Goal: Information Seeking & Learning: Compare options

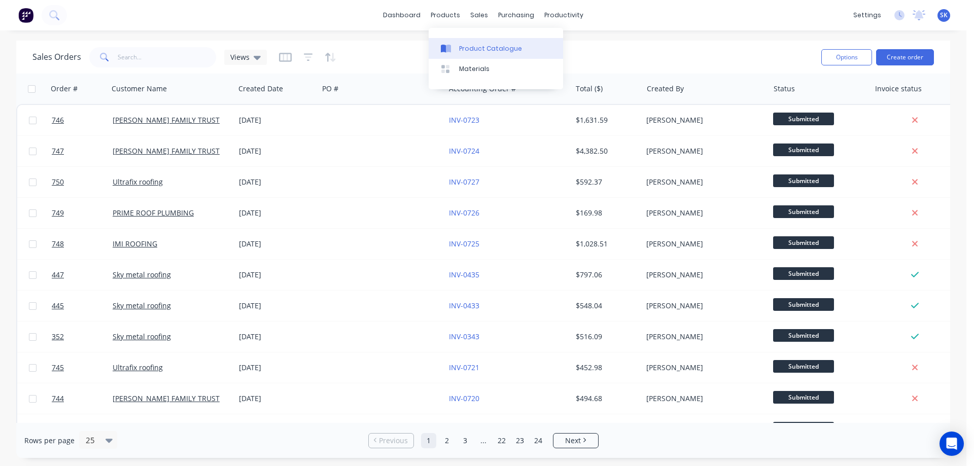
click at [457, 47] on link "Product Catalogue" at bounding box center [496, 48] width 134 height 20
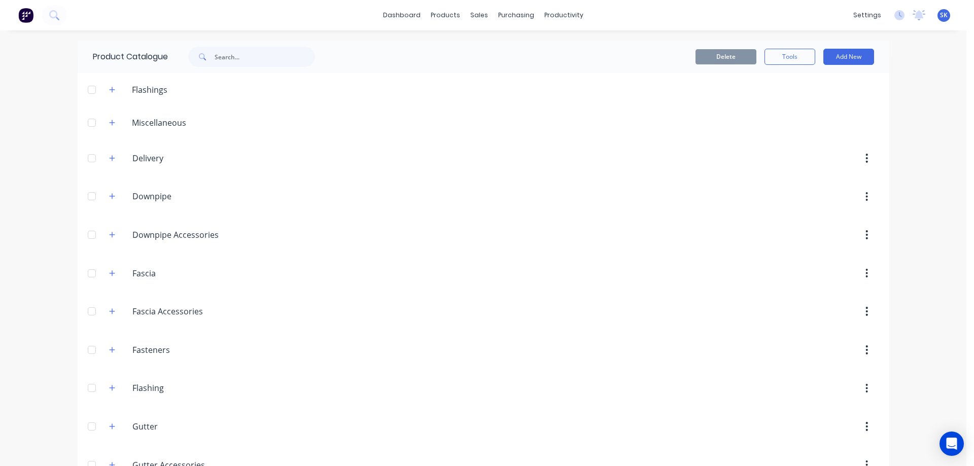
click at [29, 16] on img at bounding box center [25, 15] width 15 height 15
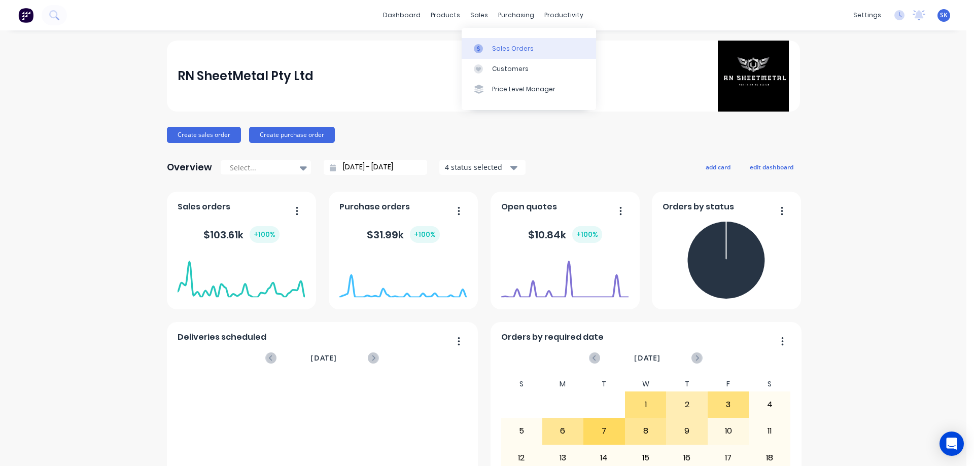
click at [487, 46] on div at bounding box center [481, 48] width 15 height 9
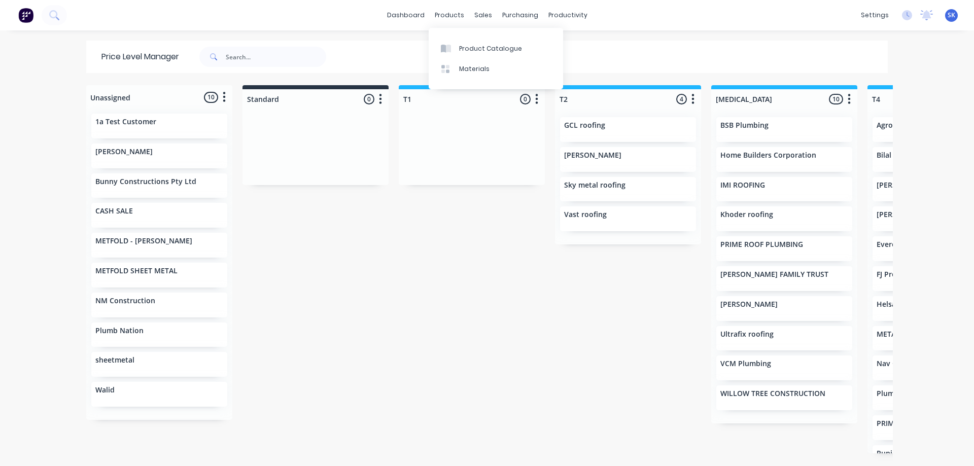
click at [448, 37] on div "Product Catalogue Materials" at bounding box center [496, 58] width 134 height 61
click at [451, 49] on icon at bounding box center [448, 49] width 5 height 8
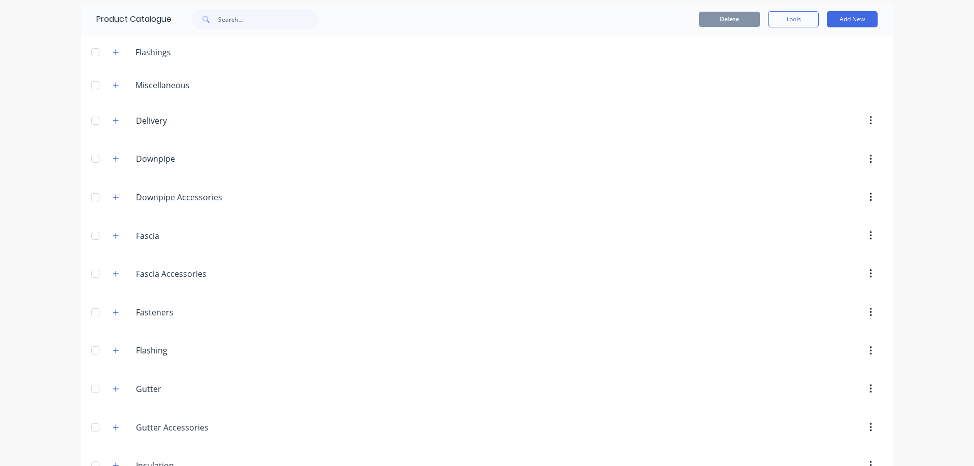
scroll to position [101, 0]
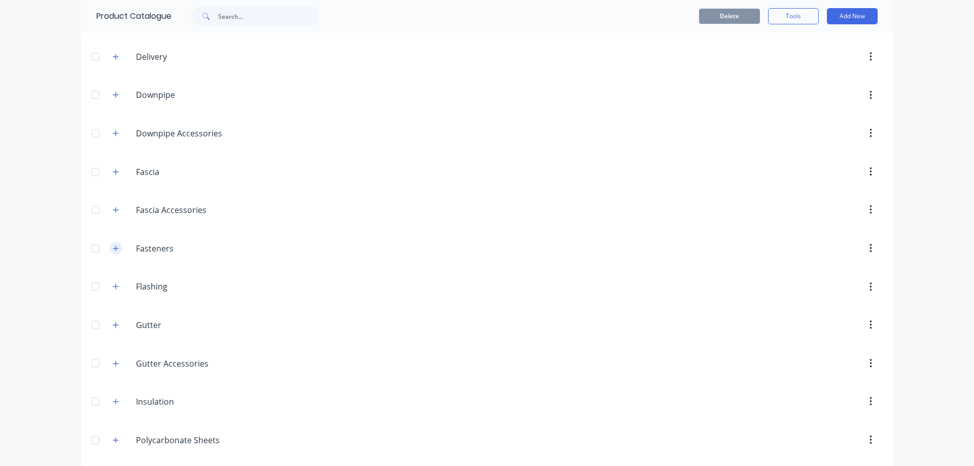
click at [113, 243] on button "button" at bounding box center [116, 248] width 13 height 13
click at [113, 247] on icon "button" at bounding box center [116, 248] width 6 height 7
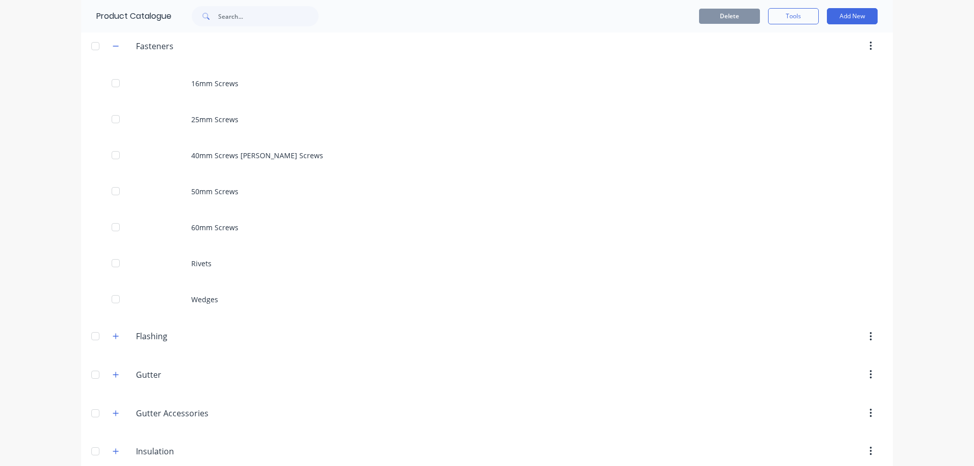
scroll to position [304, 0]
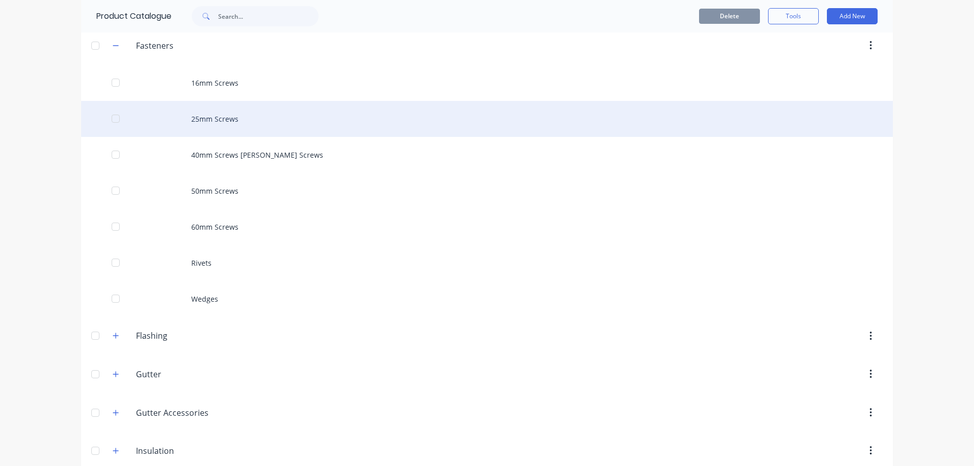
click at [208, 115] on div "25mm Screws" at bounding box center [487, 119] width 812 height 36
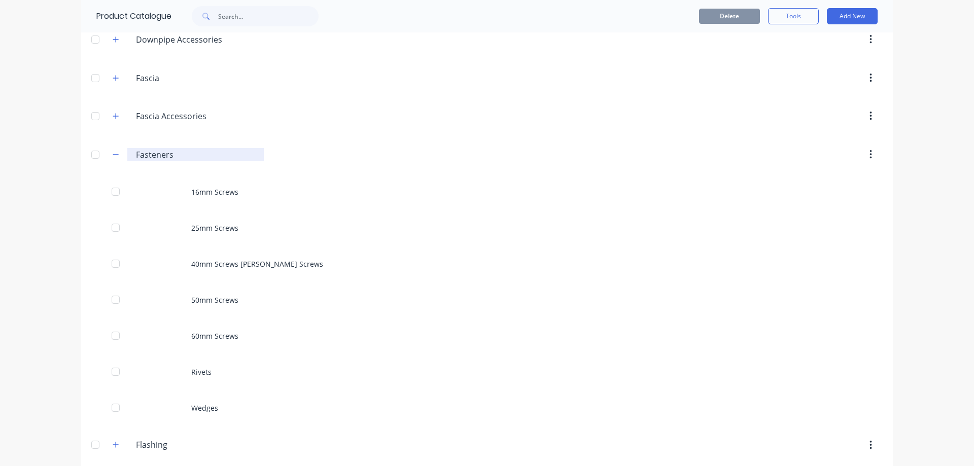
scroll to position [203, 0]
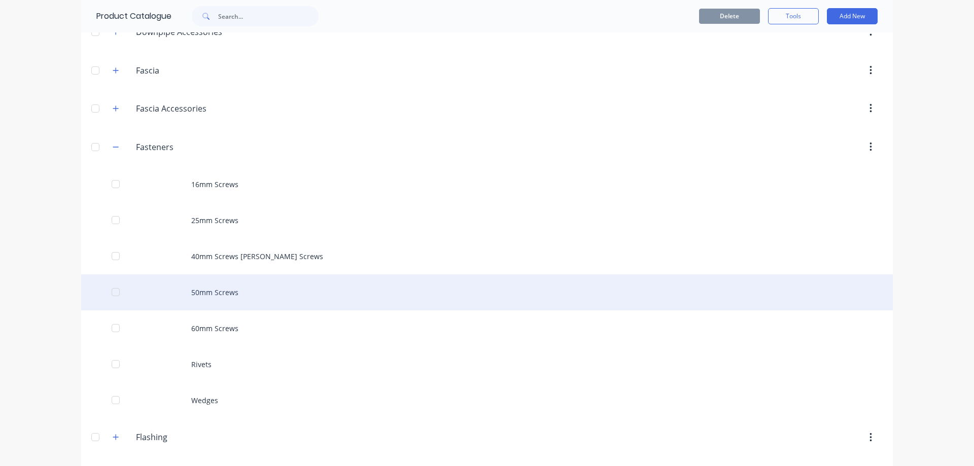
click at [223, 309] on div "50mm Screws" at bounding box center [487, 292] width 812 height 36
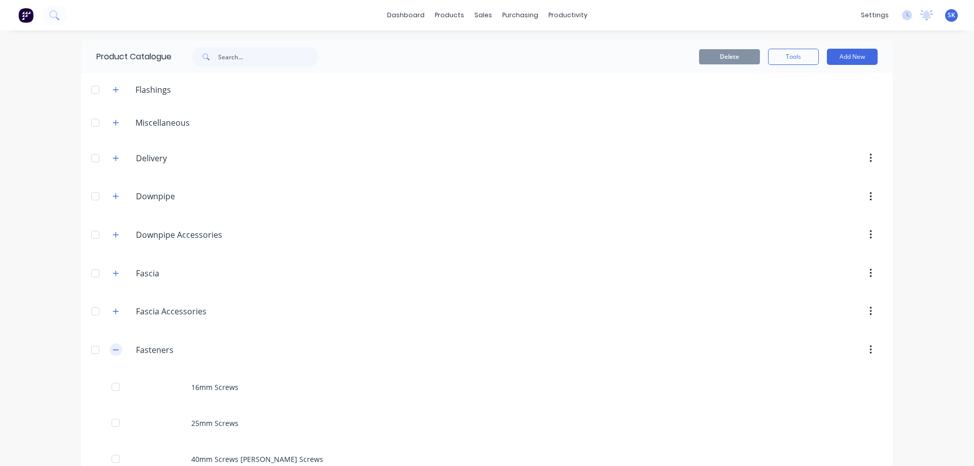
click at [115, 348] on icon "button" at bounding box center [116, 349] width 6 height 7
click at [114, 273] on icon "button" at bounding box center [116, 273] width 6 height 6
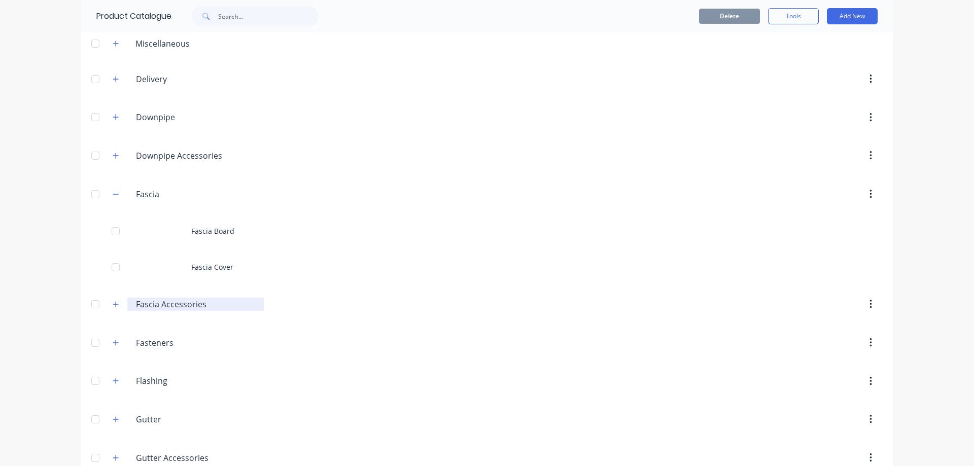
scroll to position [101, 0]
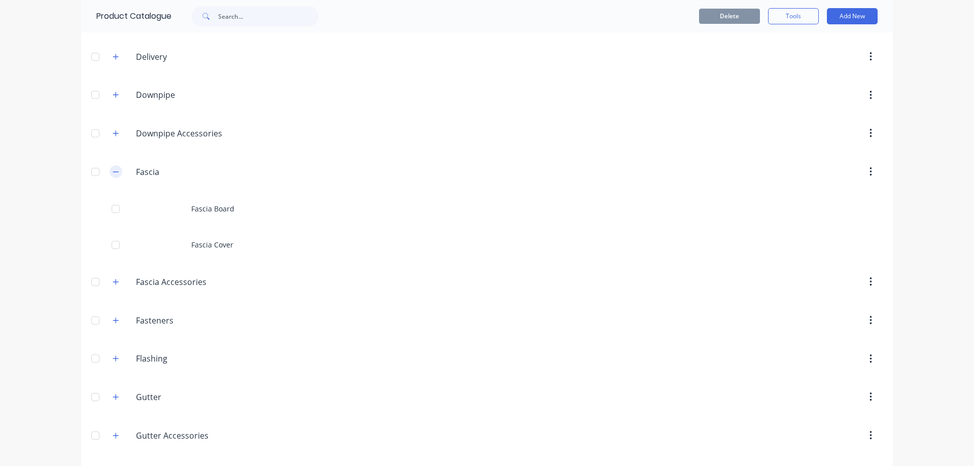
click at [113, 173] on icon "button" at bounding box center [116, 171] width 6 height 7
click at [113, 170] on icon "button" at bounding box center [116, 171] width 6 height 7
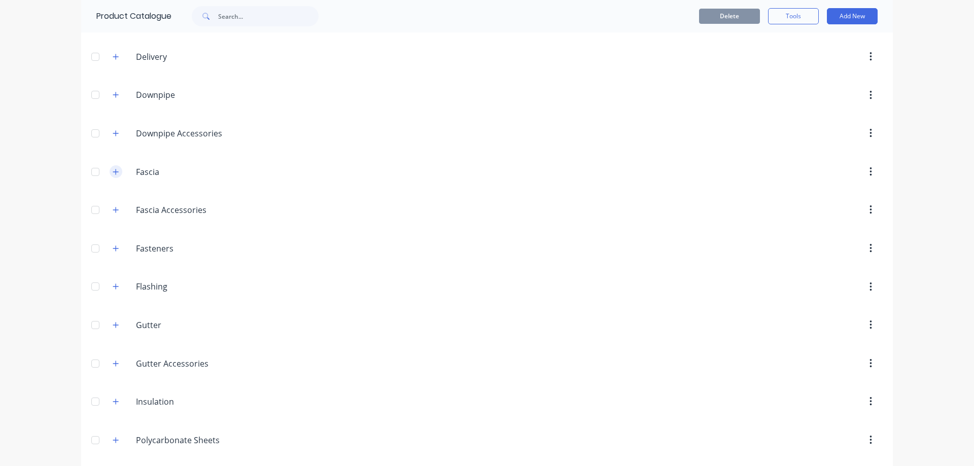
click at [113, 171] on icon "button" at bounding box center [116, 171] width 6 height 7
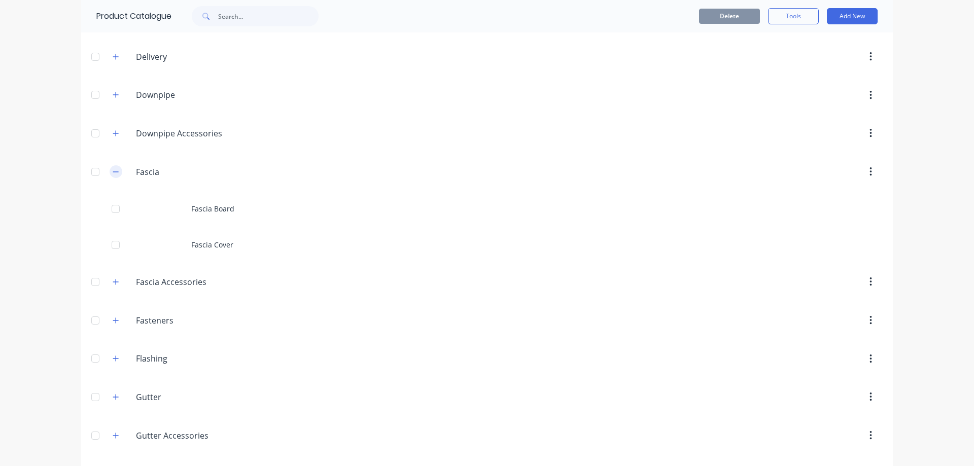
click at [113, 171] on icon "button" at bounding box center [116, 171] width 6 height 7
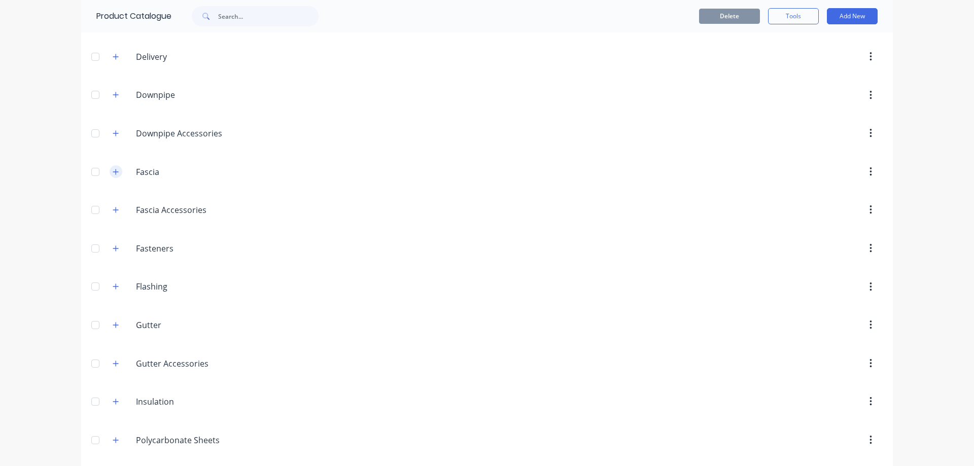
click at [113, 171] on icon "button" at bounding box center [116, 171] width 6 height 7
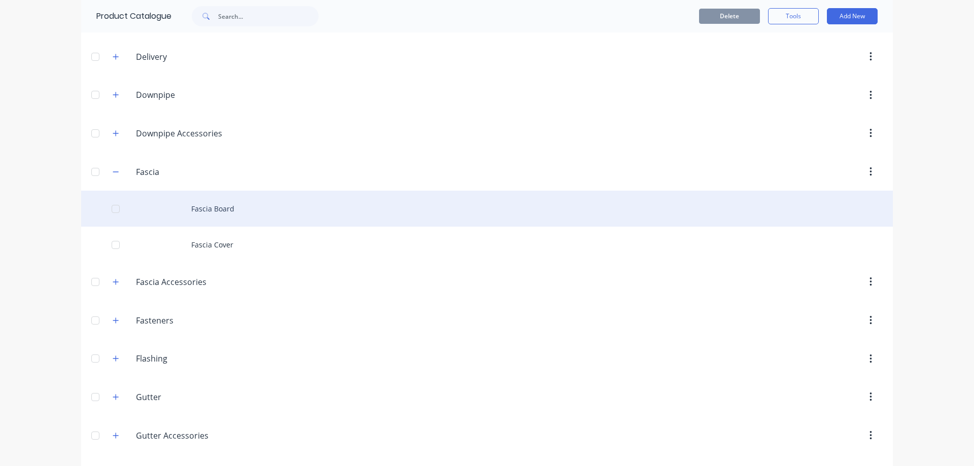
click at [208, 211] on div "Fascia Board" at bounding box center [487, 209] width 812 height 36
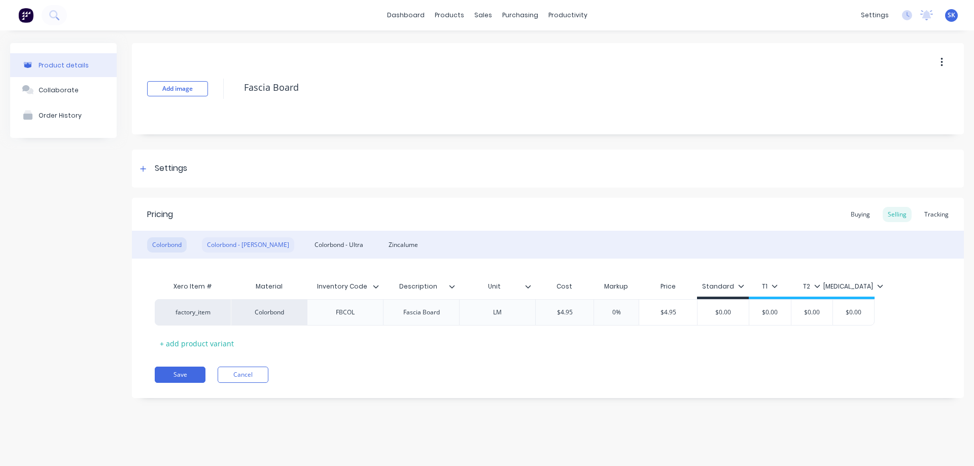
click at [218, 245] on div "Colorbond - [PERSON_NAME]" at bounding box center [248, 244] width 92 height 15
click at [309, 250] on div "Colorbond - Ultra" at bounding box center [338, 244] width 59 height 15
click at [383, 246] on div "Zincalume" at bounding box center [403, 244] width 40 height 15
click at [316, 241] on div "Colorbond - Ultra" at bounding box center [338, 244] width 59 height 15
click at [247, 239] on div "Colorbond - [PERSON_NAME]" at bounding box center [248, 244] width 92 height 15
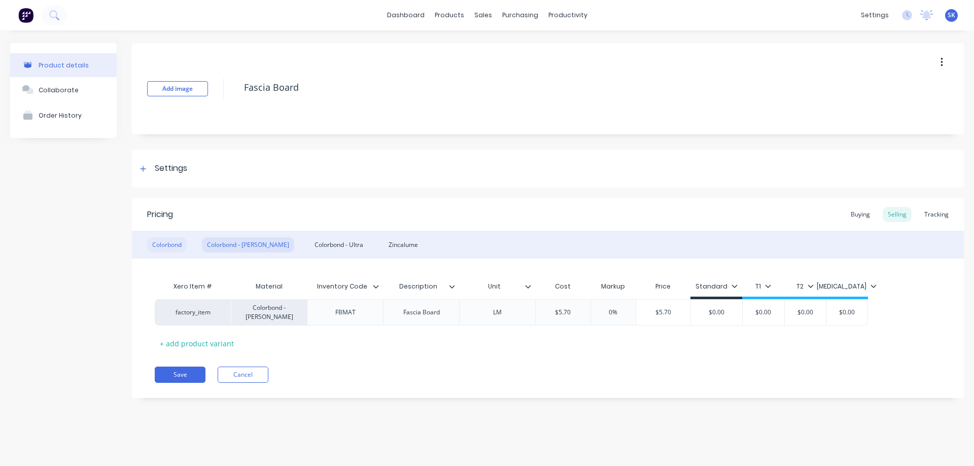
click at [165, 243] on div "Colorbond" at bounding box center [167, 244] width 40 height 15
click at [205, 241] on div "Colorbond - [PERSON_NAME]" at bounding box center [248, 244] width 92 height 15
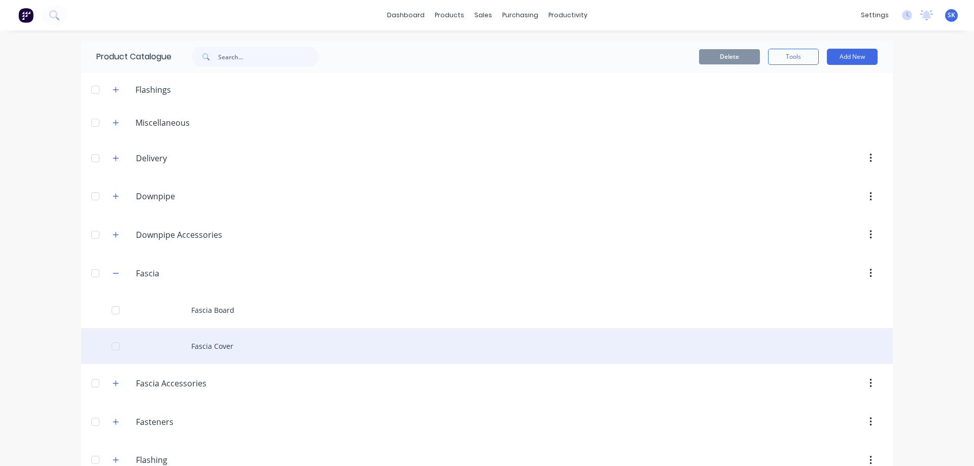
click at [263, 341] on div "Fascia Cover" at bounding box center [487, 346] width 812 height 36
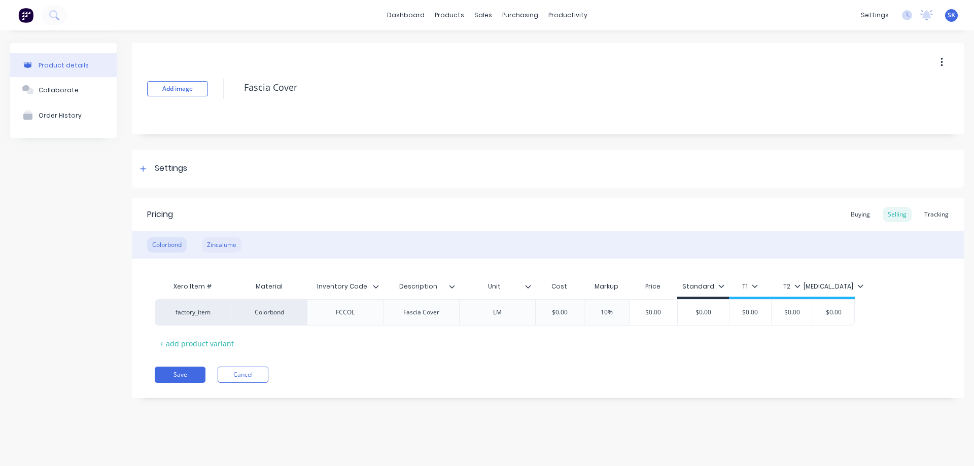
click at [230, 248] on div "Zincalume" at bounding box center [222, 244] width 40 height 15
click at [179, 243] on div "Colorbond" at bounding box center [167, 244] width 40 height 15
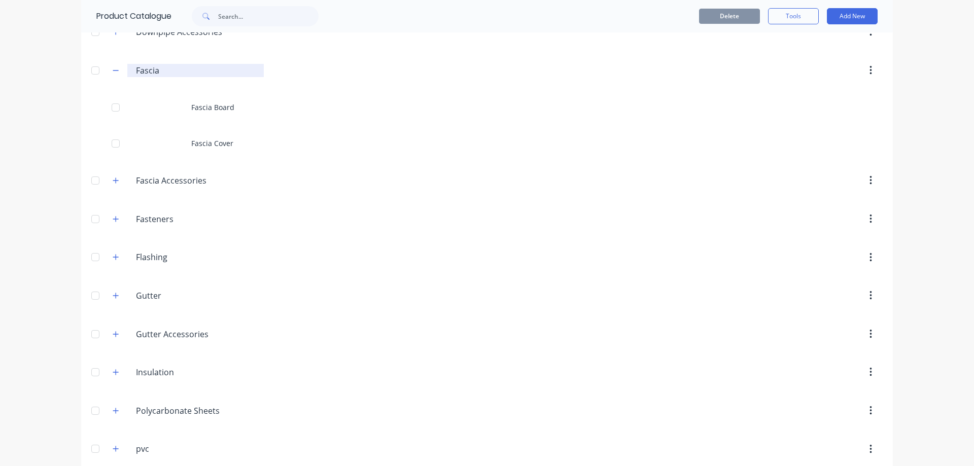
scroll to position [254, 0]
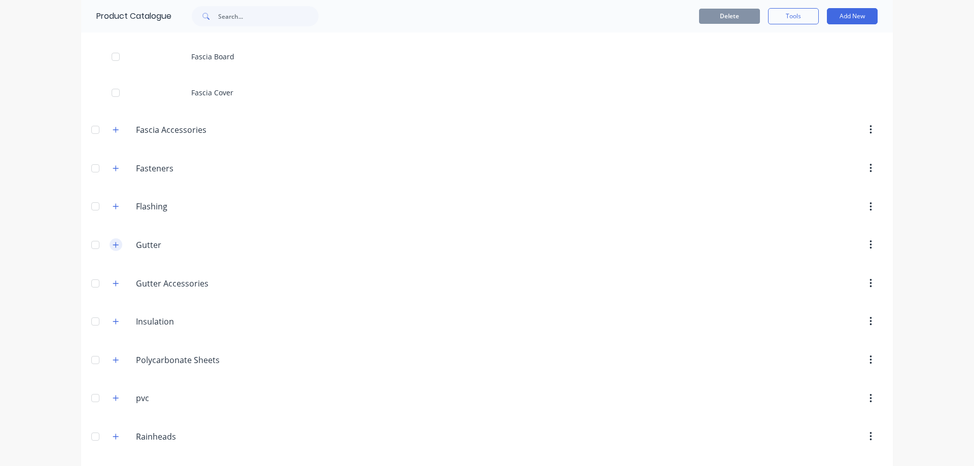
click at [117, 246] on button "button" at bounding box center [116, 244] width 13 height 13
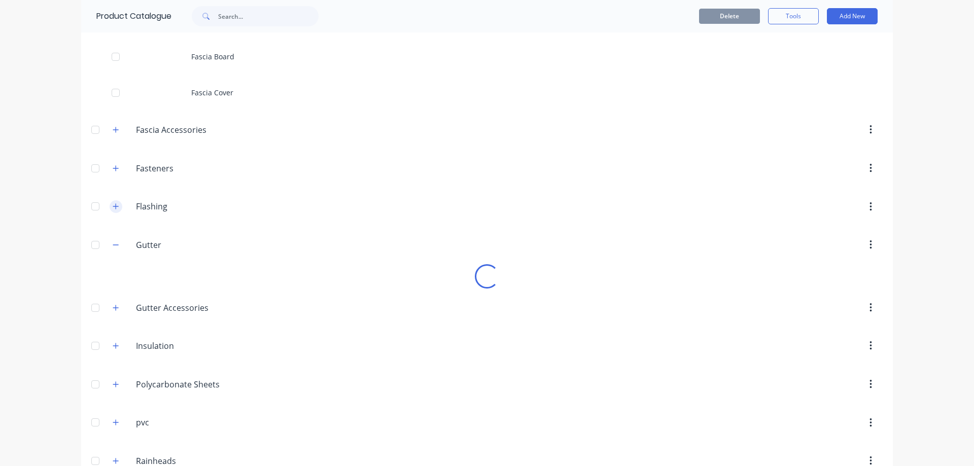
scroll to position [51, 0]
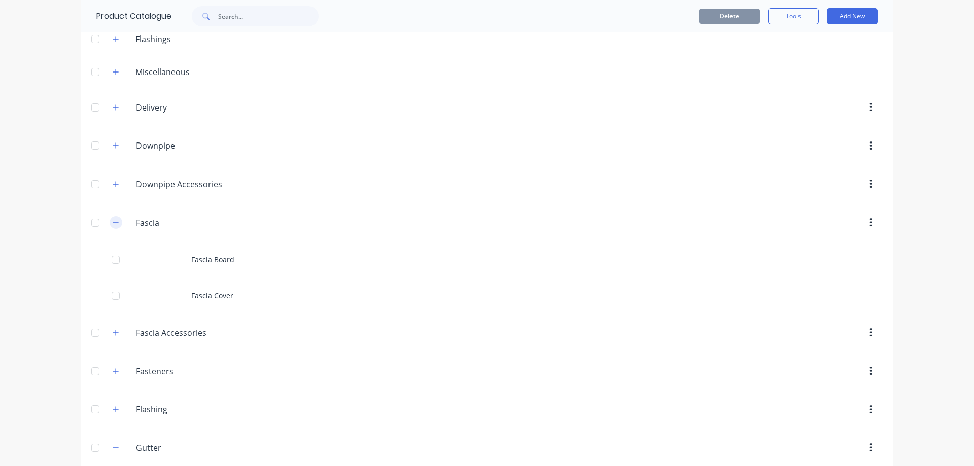
click at [113, 220] on icon "button" at bounding box center [116, 222] width 6 height 7
click at [113, 221] on icon "button" at bounding box center [116, 222] width 6 height 7
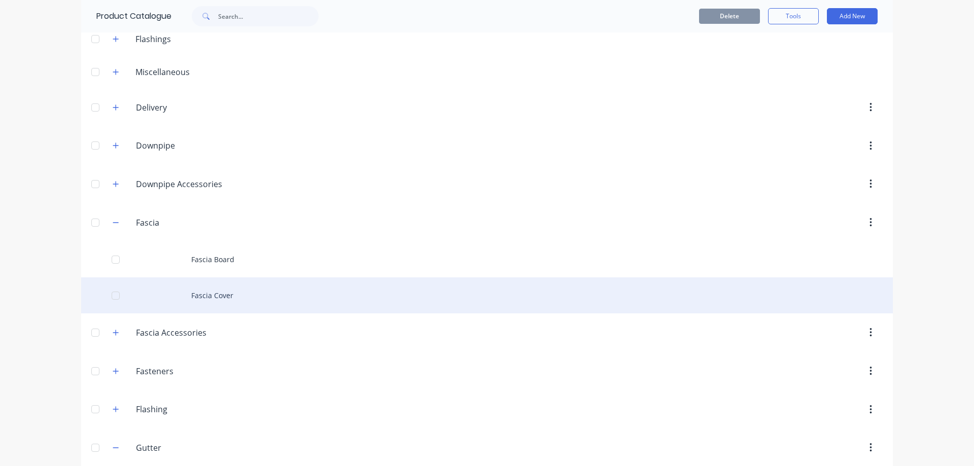
click at [203, 289] on div "Fascia Cover" at bounding box center [487, 295] width 812 height 36
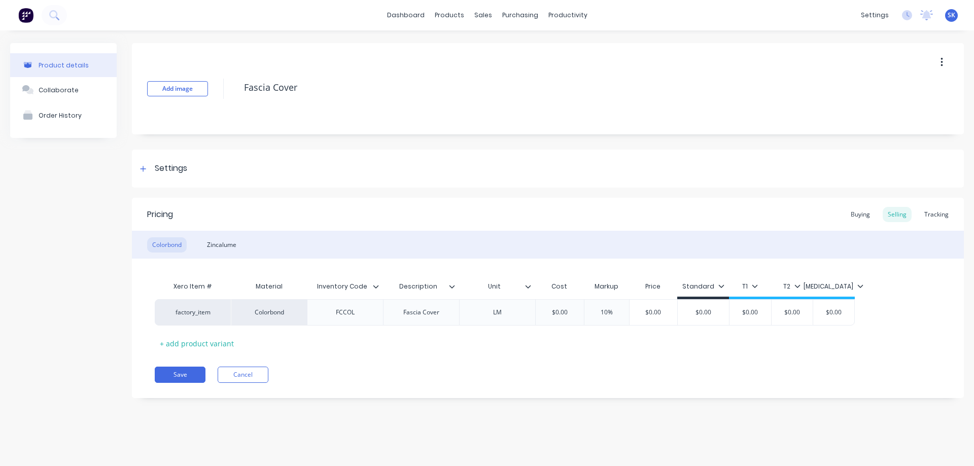
type textarea "x"
click at [227, 240] on div "Zincalume" at bounding box center [222, 244] width 40 height 15
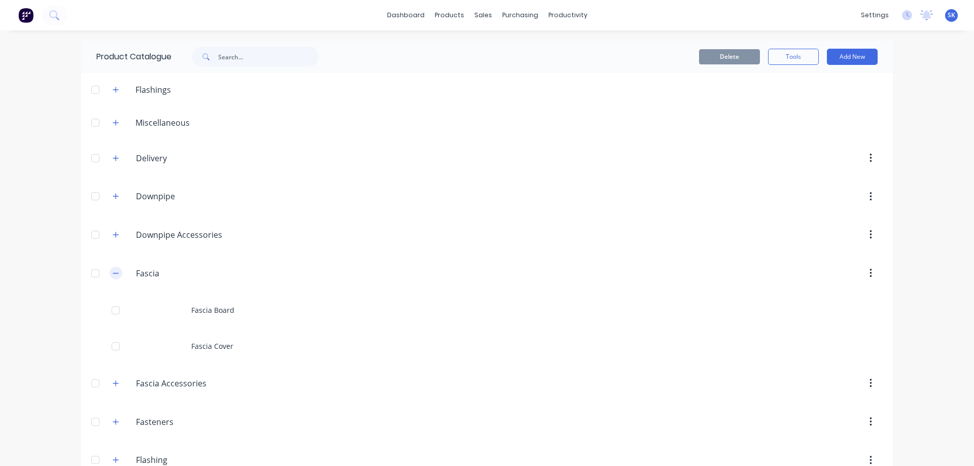
click at [116, 272] on button "button" at bounding box center [116, 273] width 13 height 13
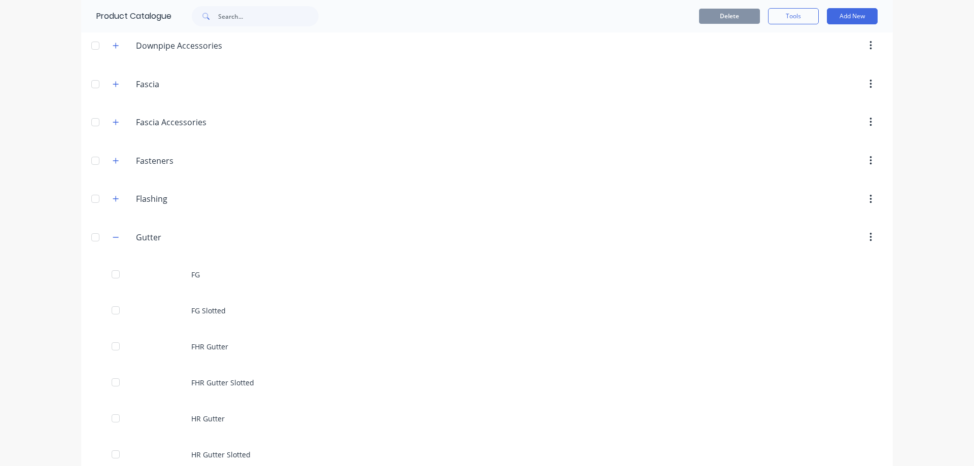
scroll to position [254, 0]
